Goal: Transaction & Acquisition: Purchase product/service

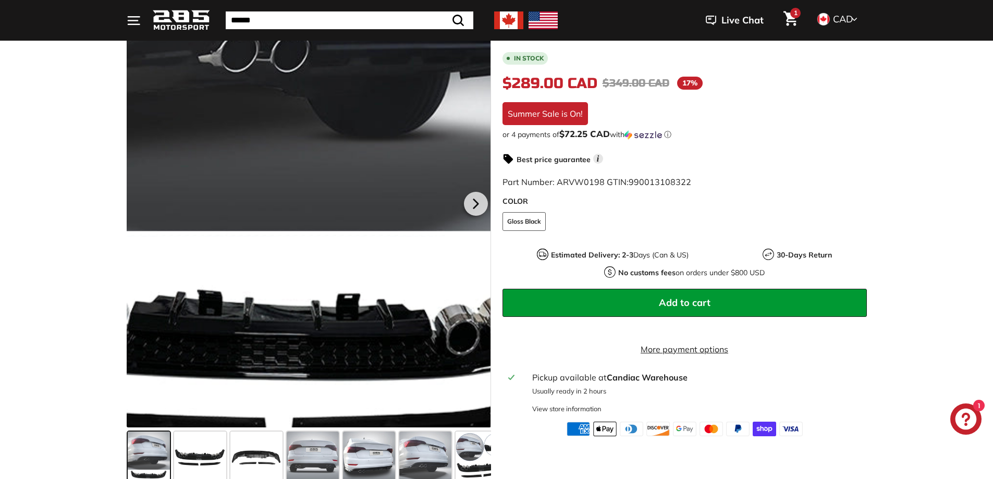
scroll to position [209, 0]
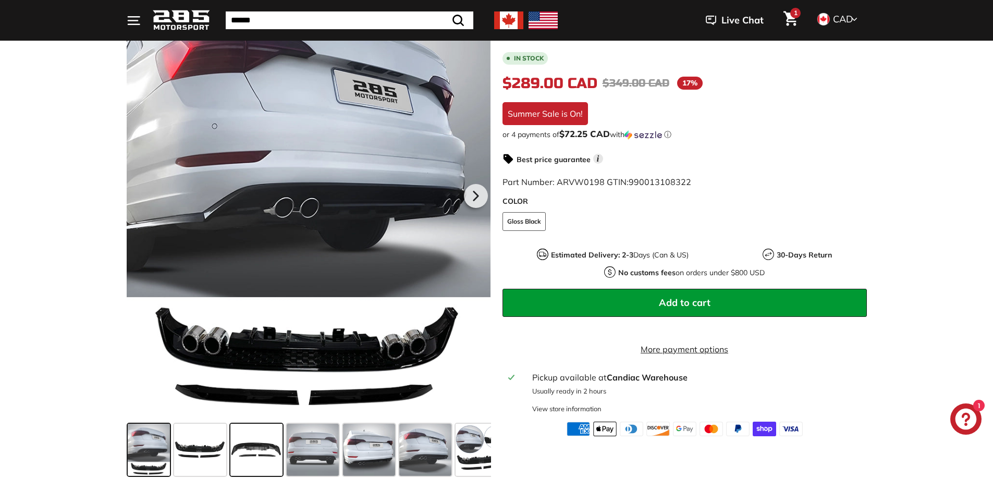
click at [269, 451] on span at bounding box center [257, 450] width 52 height 52
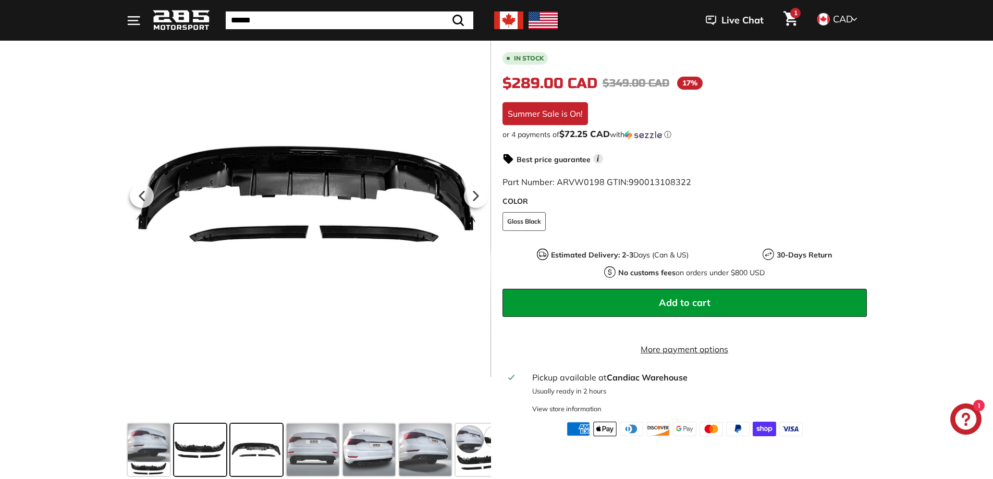
click at [191, 447] on span at bounding box center [200, 450] width 52 height 52
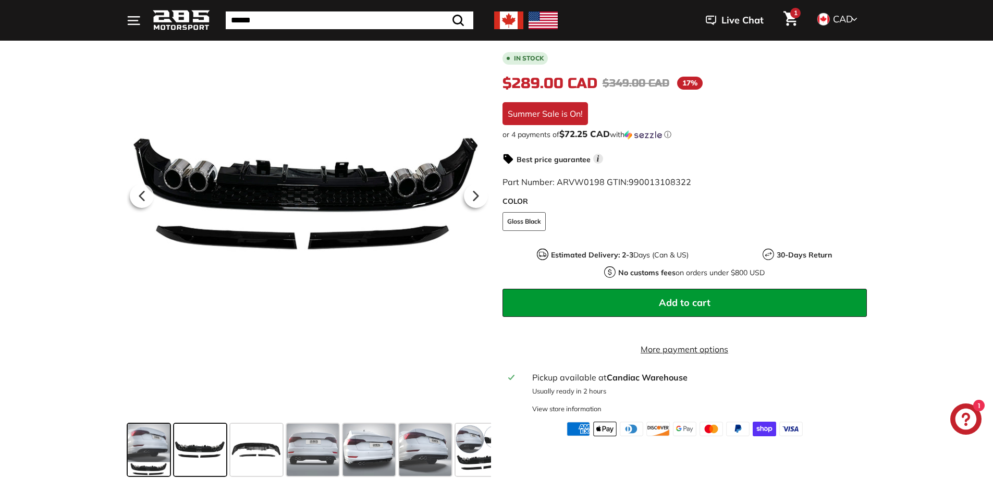
click at [143, 448] on span at bounding box center [149, 450] width 42 height 52
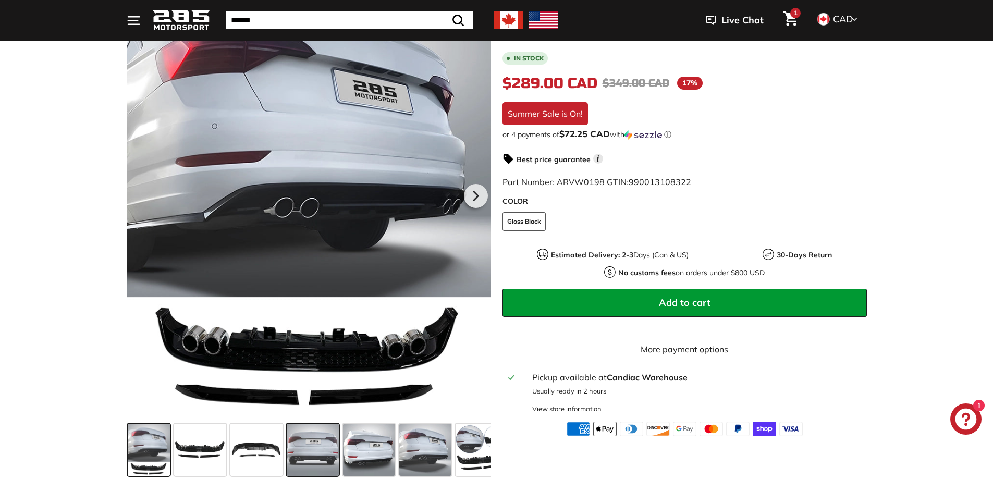
click at [298, 450] on span at bounding box center [313, 450] width 52 height 52
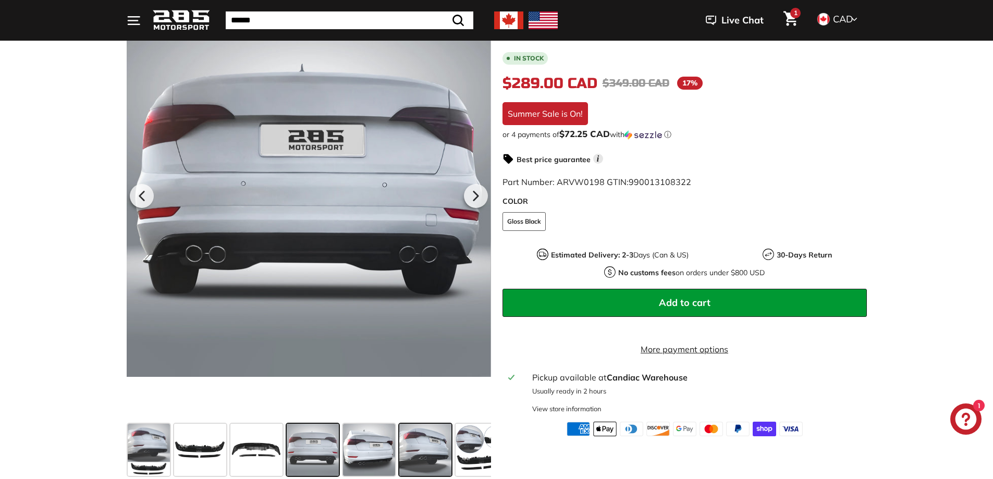
click at [441, 459] on span at bounding box center [425, 450] width 52 height 52
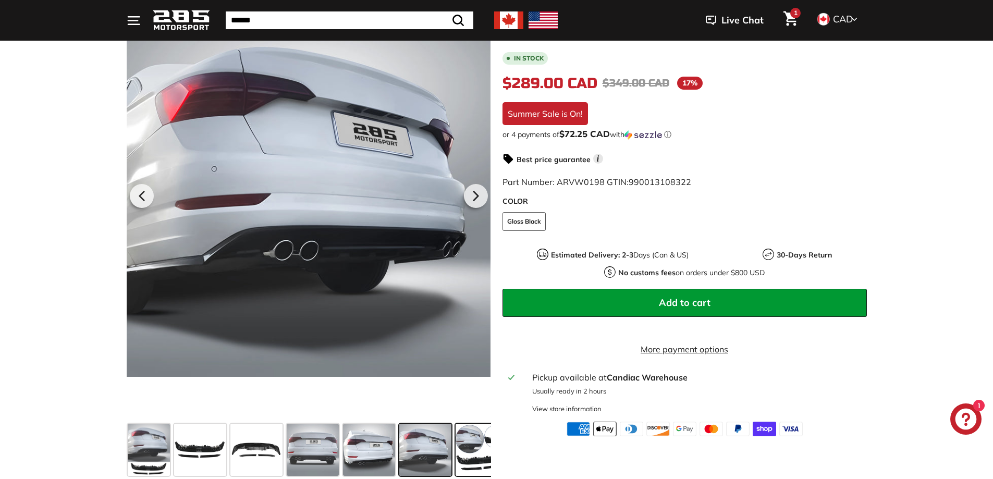
click at [462, 465] on span at bounding box center [482, 450] width 52 height 52
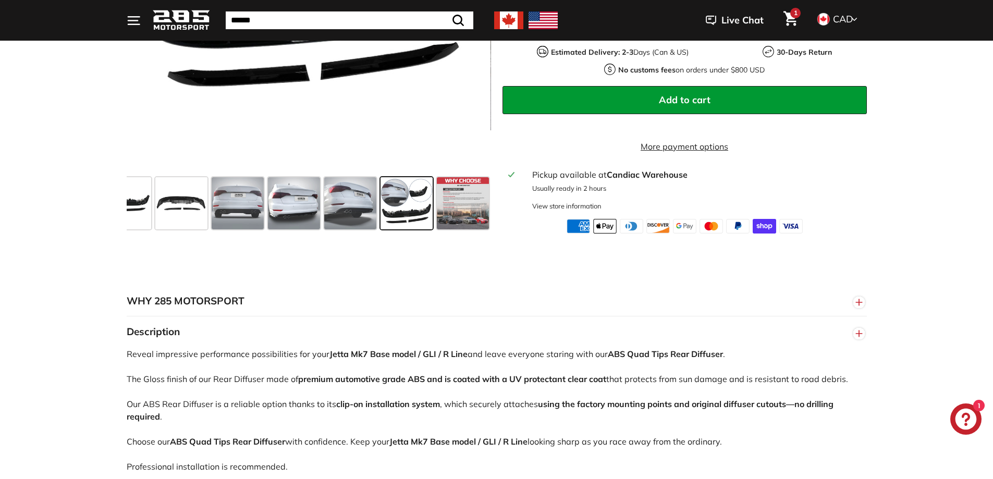
scroll to position [469, 0]
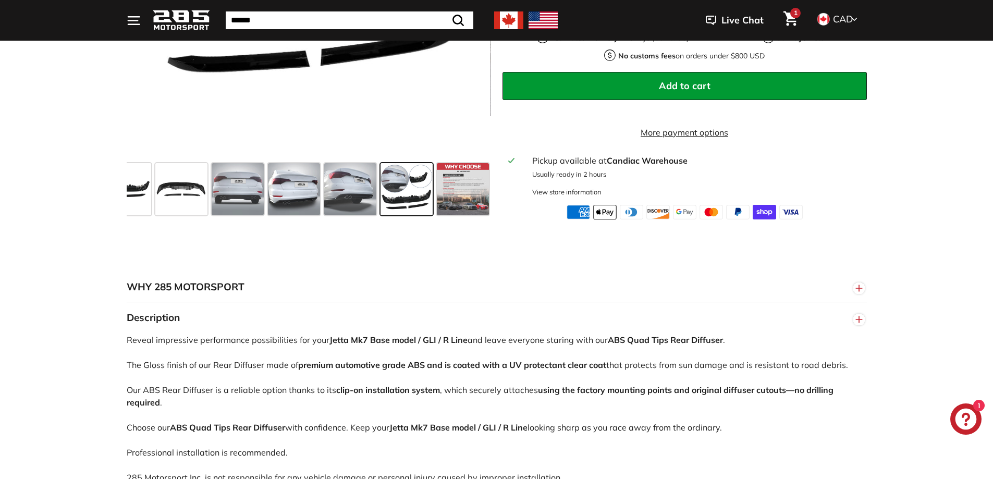
drag, startPoint x: 507, startPoint y: 426, endPoint x: 515, endPoint y: 413, distance: 15.2
click at [519, 385] on p "Reveal impressive performance possibilities for your Jetta Mk7 Base model / GLI…" at bounding box center [497, 409] width 741 height 150
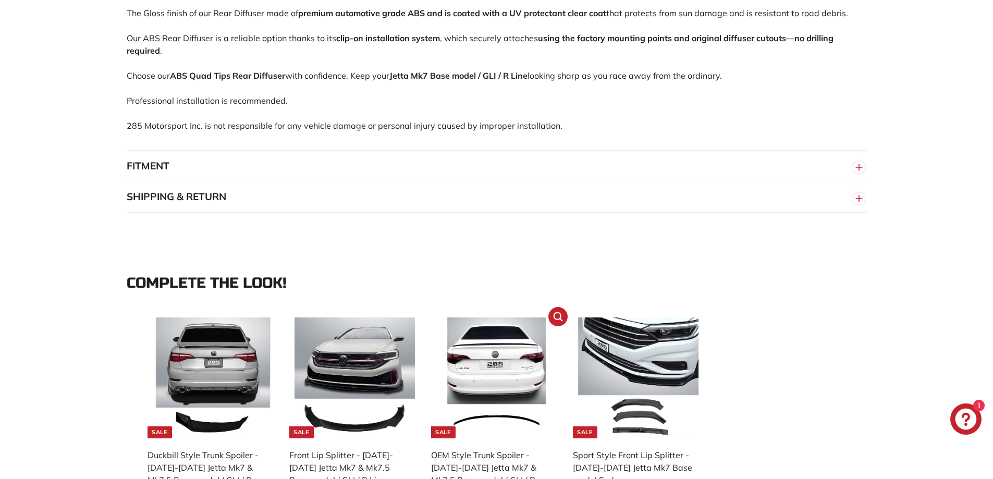
scroll to position [834, 0]
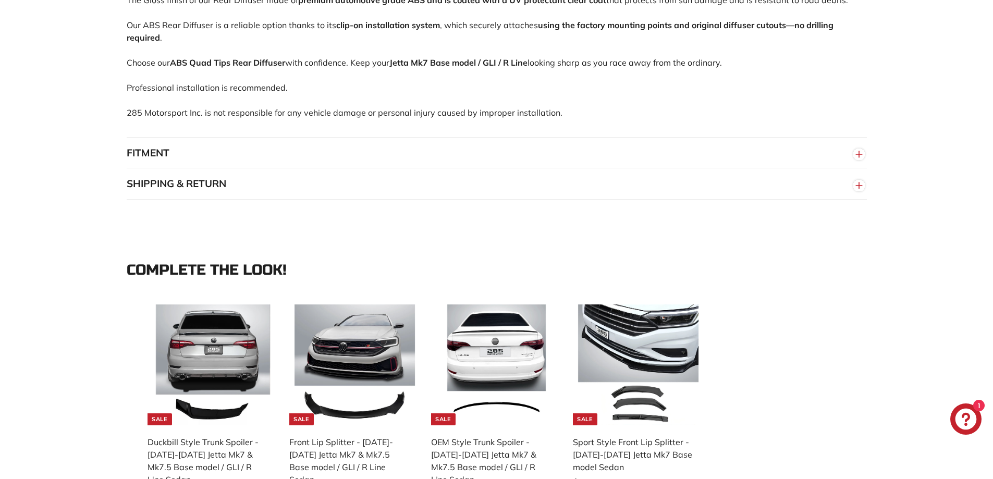
click at [578, 164] on button "FITMENT" at bounding box center [497, 153] width 741 height 31
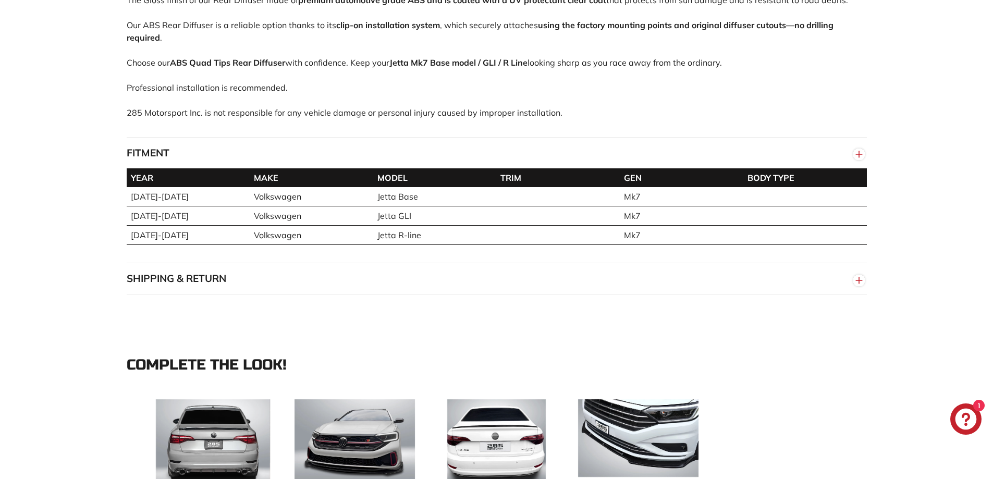
click at [583, 159] on button "FITMENT" at bounding box center [497, 153] width 741 height 31
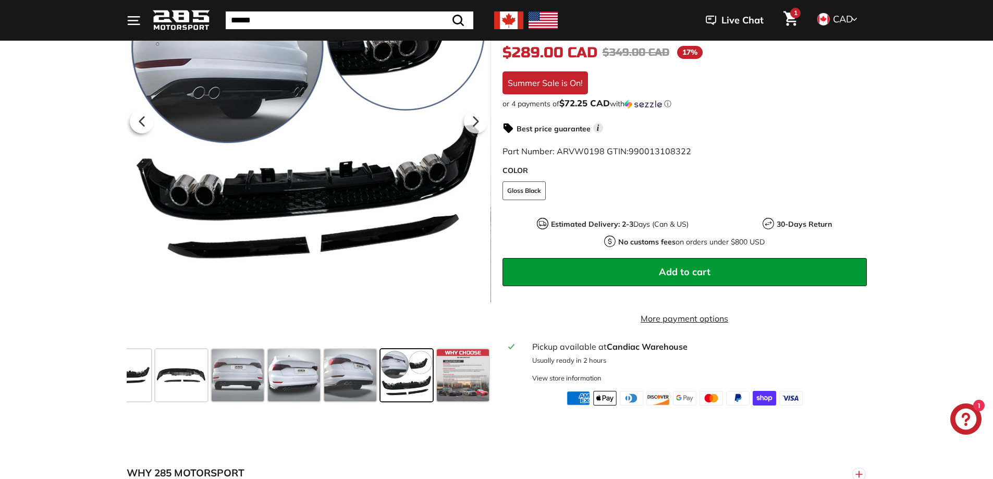
scroll to position [118, 0]
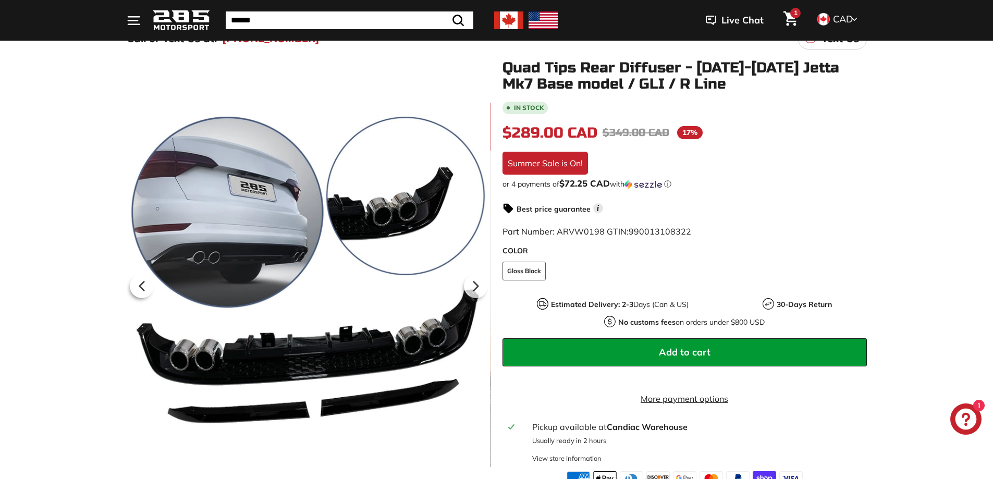
drag, startPoint x: 573, startPoint y: 258, endPoint x: 595, endPoint y: 115, distance: 144.6
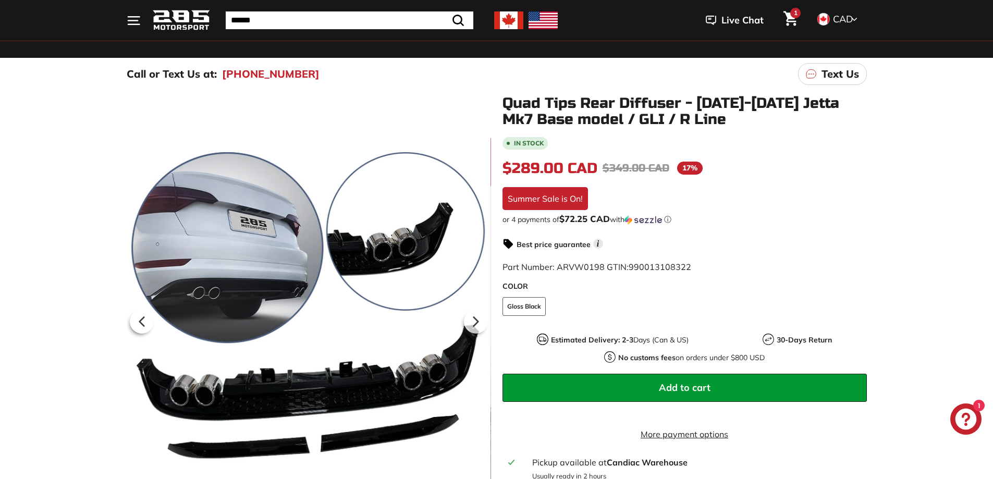
scroll to position [104, 0]
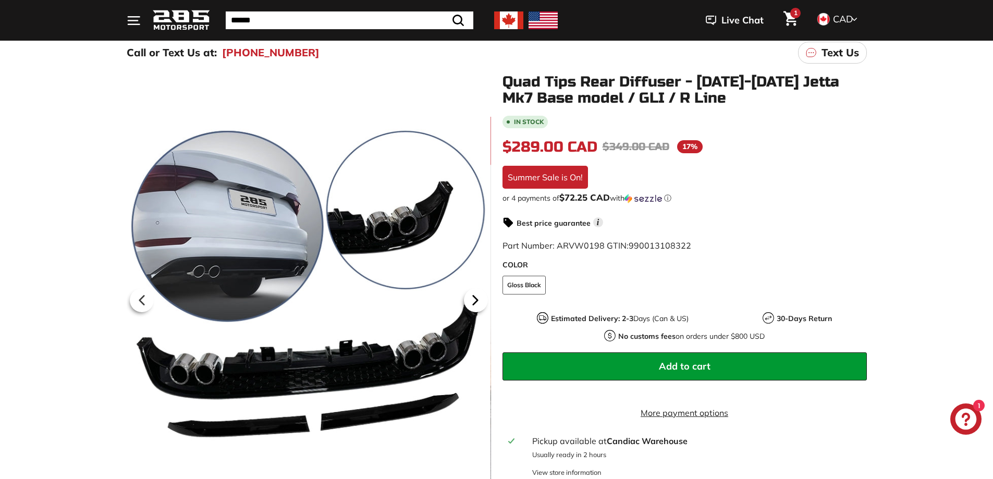
click at [472, 304] on icon at bounding box center [476, 300] width 24 height 24
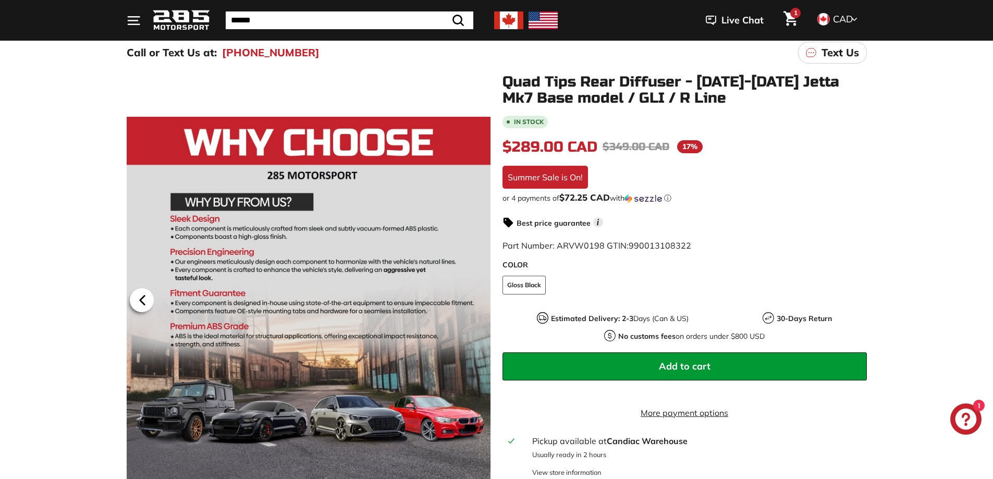
click at [143, 296] on icon at bounding box center [142, 300] width 24 height 24
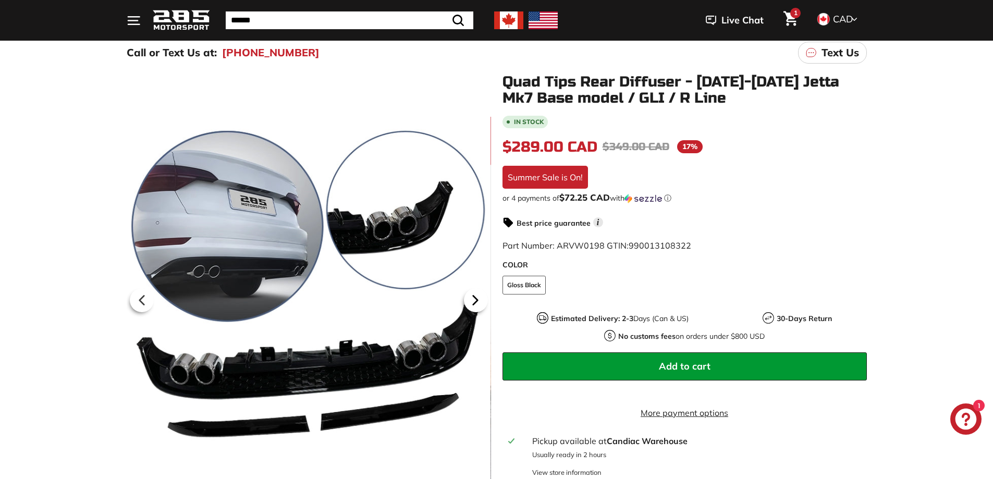
click at [483, 306] on icon at bounding box center [476, 300] width 24 height 24
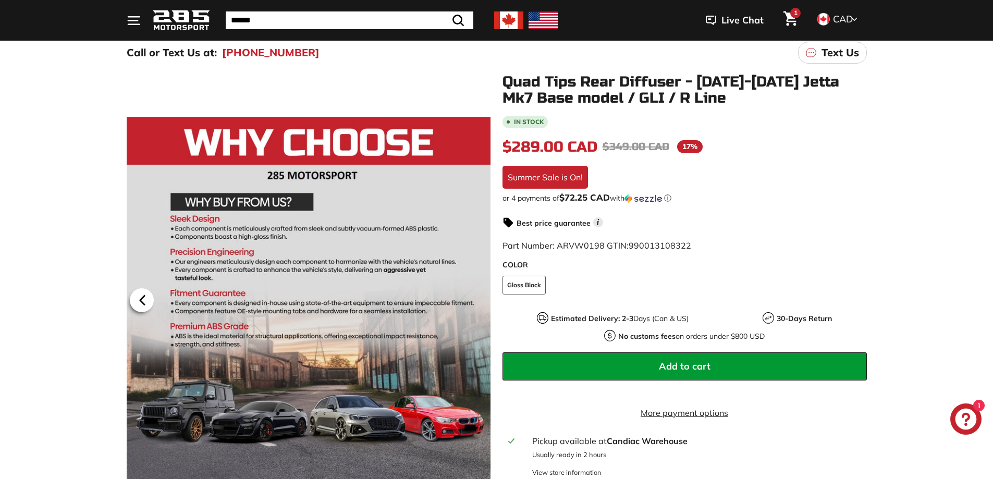
click at [140, 297] on icon at bounding box center [142, 300] width 24 height 24
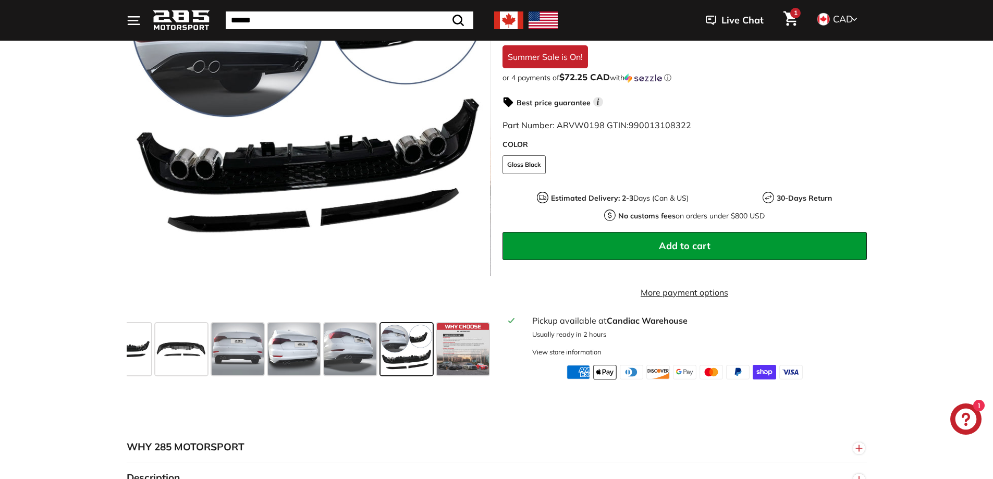
scroll to position [313, 0]
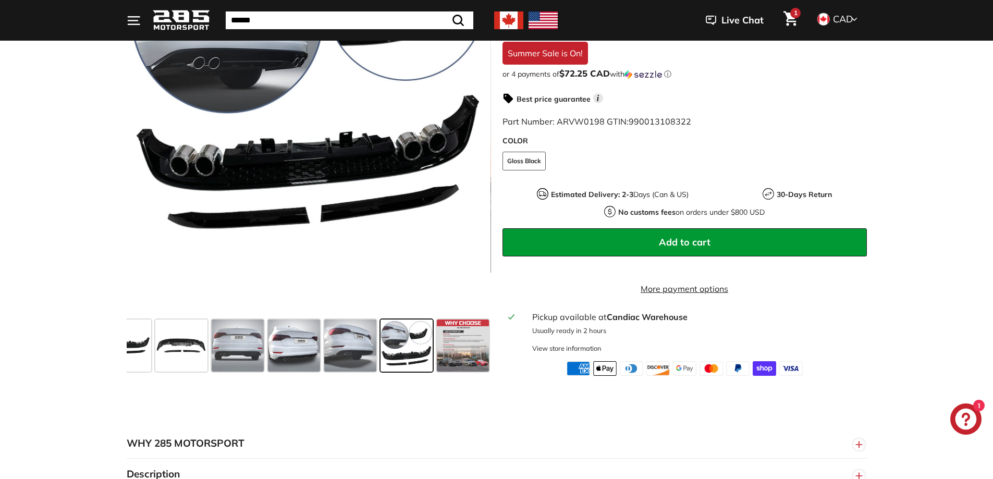
drag, startPoint x: 141, startPoint y: 347, endPoint x: 135, endPoint y: 353, distance: 8.1
click at [140, 347] on span at bounding box center [125, 346] width 52 height 52
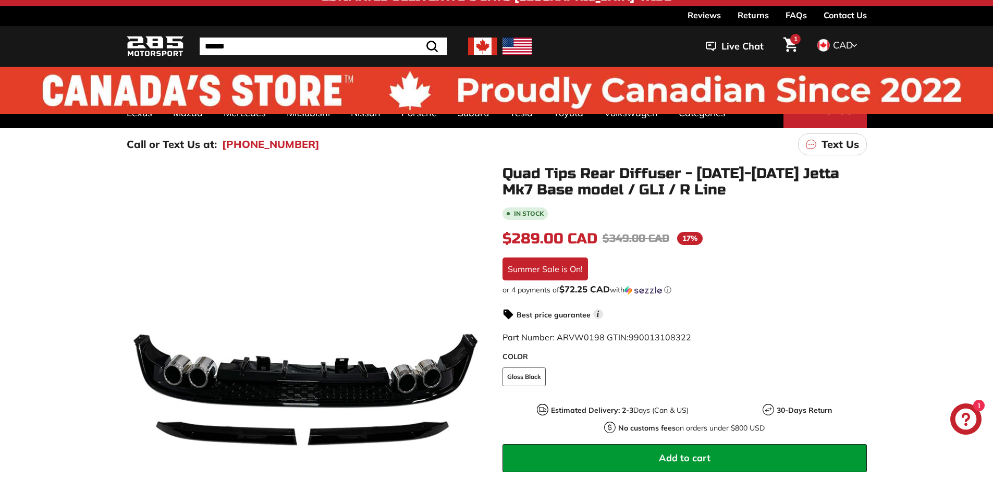
scroll to position [0, 0]
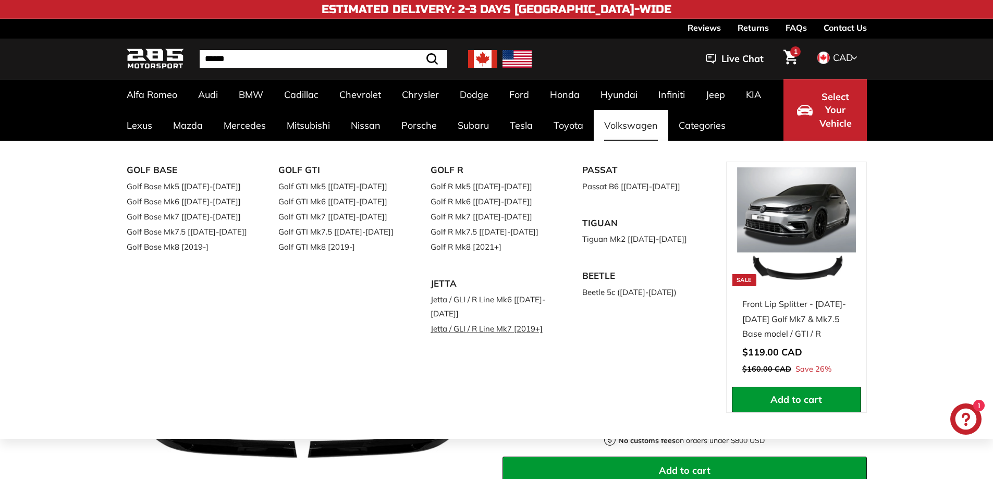
click at [480, 326] on link "Jetta / GLI / R Line Mk7 [2019+]" at bounding box center [492, 328] width 123 height 15
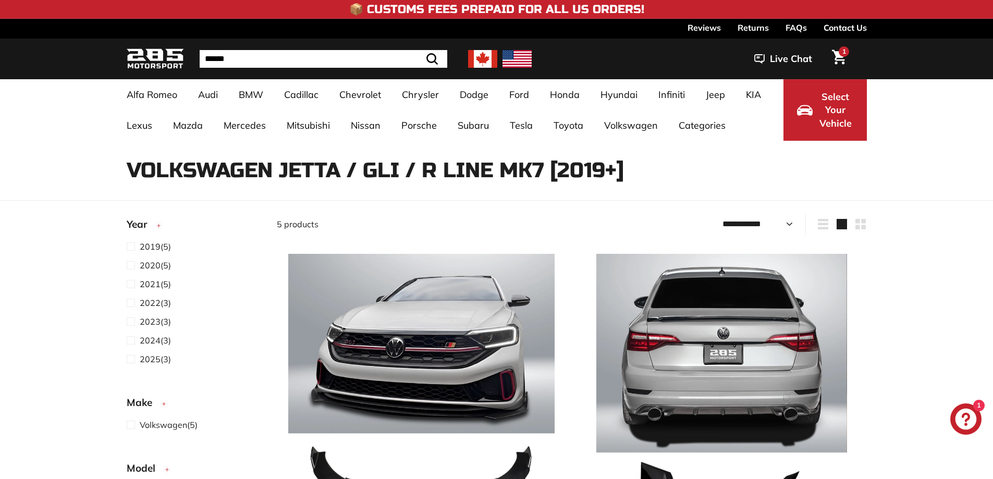
select select "**********"
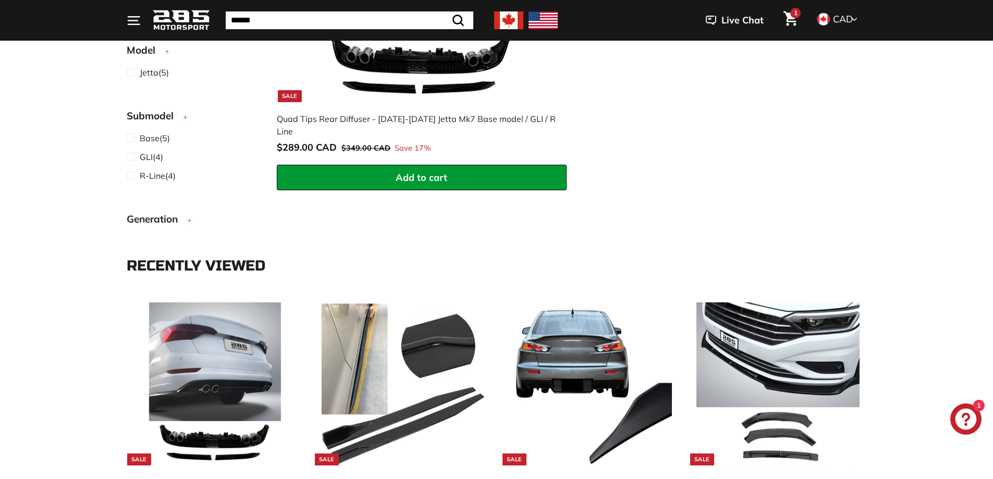
drag, startPoint x: 918, startPoint y: 209, endPoint x: 919, endPoint y: 304, distance: 94.9
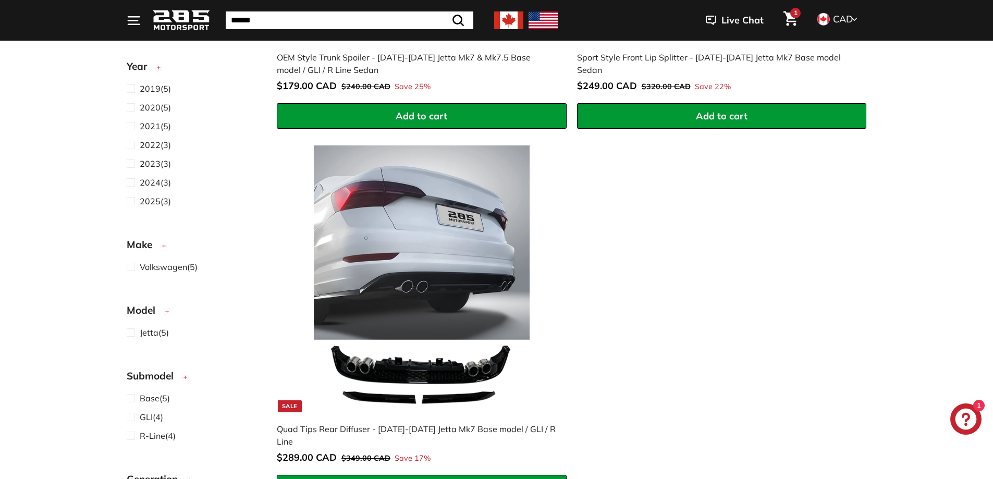
scroll to position [895, 0]
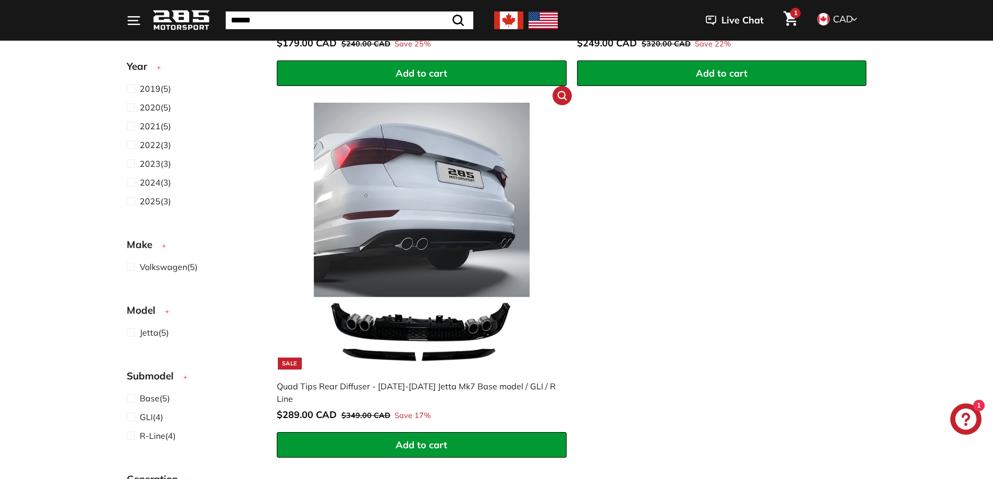
click at [469, 388] on div "Quad Tips Rear Diffuser - [DATE]-[DATE] Jetta Mk7 Base model / GLI / R Line" at bounding box center [417, 392] width 280 height 25
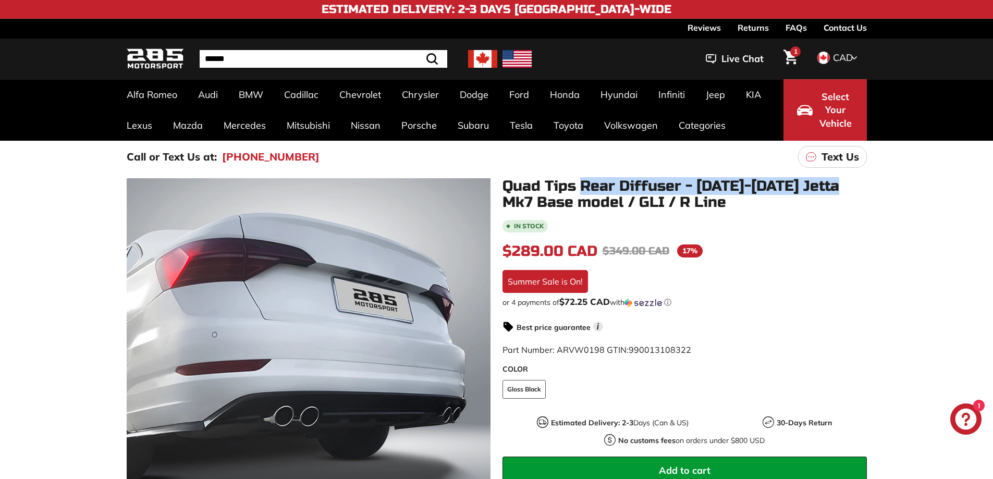
drag, startPoint x: 585, startPoint y: 184, endPoint x: 847, endPoint y: 188, distance: 262.9
click at [847, 188] on h1 "Quad Tips Rear Diffuser - [DATE]-[DATE] Jetta Mk7 Base model / GLI / R Line" at bounding box center [685, 194] width 365 height 32
copy h1 "Rear Diffuser - [DATE]-[DATE] Jetta Mk7"
